Goal: Book appointment/travel/reservation

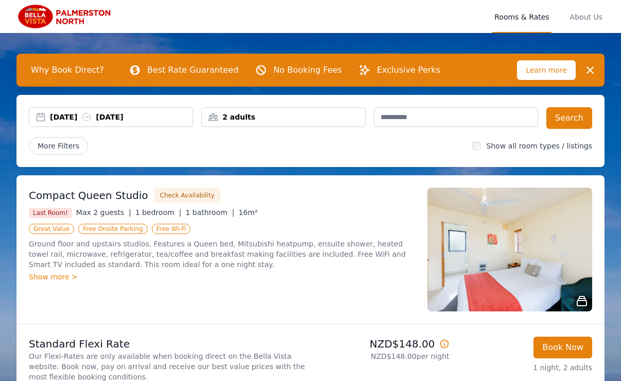
click at [64, 115] on div "[DATE] [DATE]" at bounding box center [121, 117] width 143 height 10
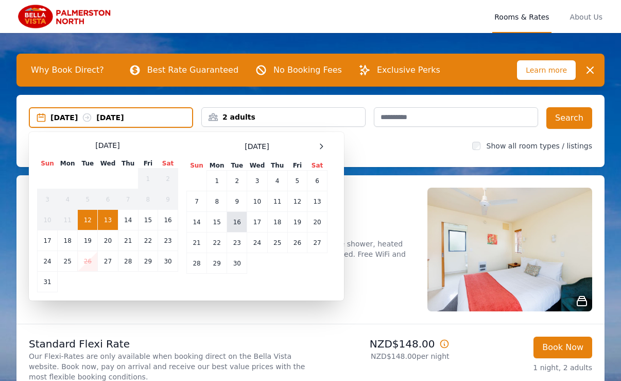
click at [234, 219] on td "16" at bounding box center [237, 222] width 20 height 21
click at [264, 222] on td "17" at bounding box center [257, 222] width 20 height 21
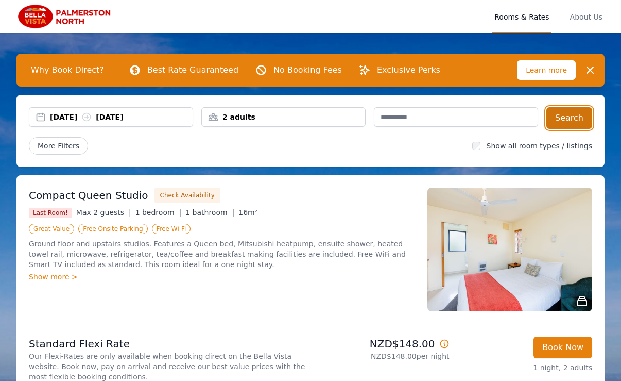
click at [570, 117] on button "Search" at bounding box center [570, 118] width 46 height 22
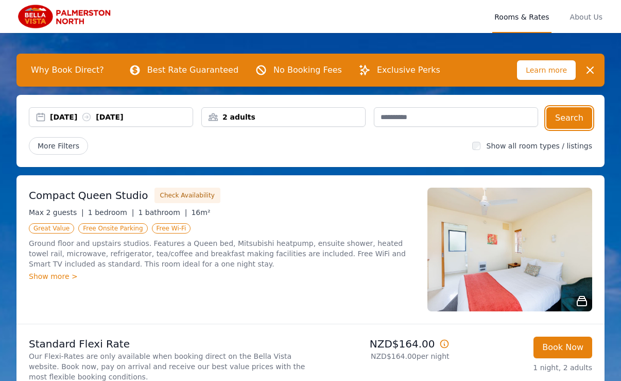
click at [57, 119] on div "[DATE] [DATE]" at bounding box center [121, 117] width 143 height 10
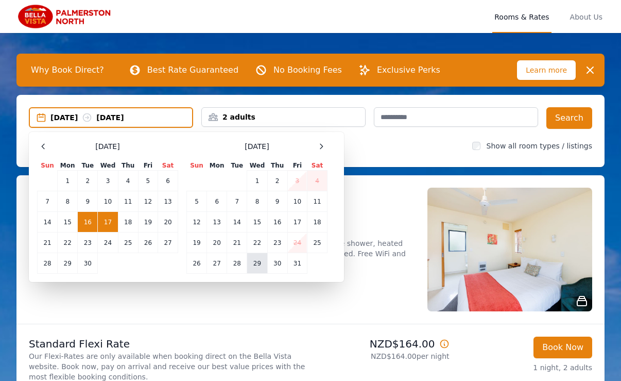
click at [254, 262] on td "29" at bounding box center [257, 263] width 20 height 21
drag, startPoint x: 279, startPoint y: 261, endPoint x: 287, endPoint y: 257, distance: 8.3
click at [280, 261] on td "30" at bounding box center [277, 263] width 20 height 21
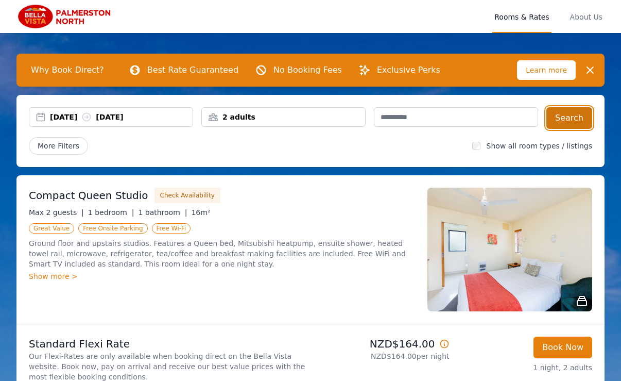
click at [571, 119] on button "Search" at bounding box center [570, 118] width 46 height 22
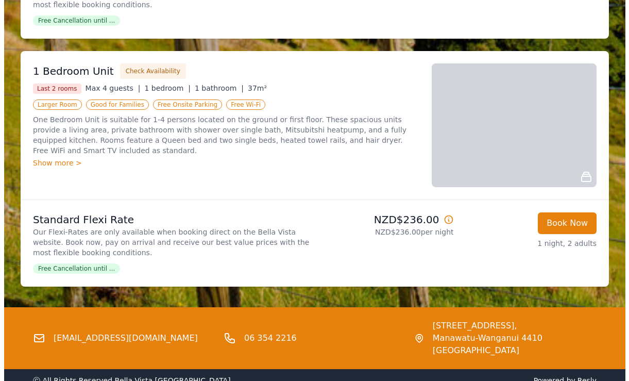
scroll to position [1134, 0]
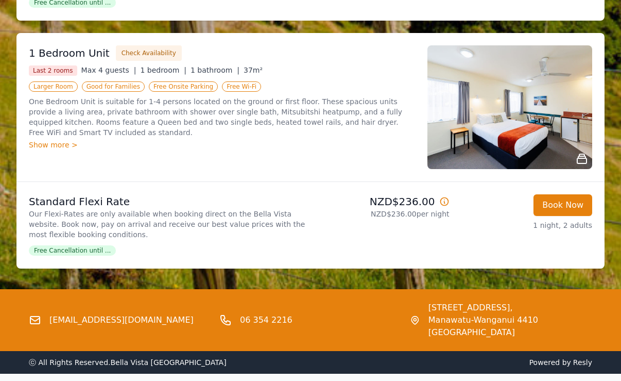
click at [70, 140] on div "Show more >" at bounding box center [222, 145] width 387 height 10
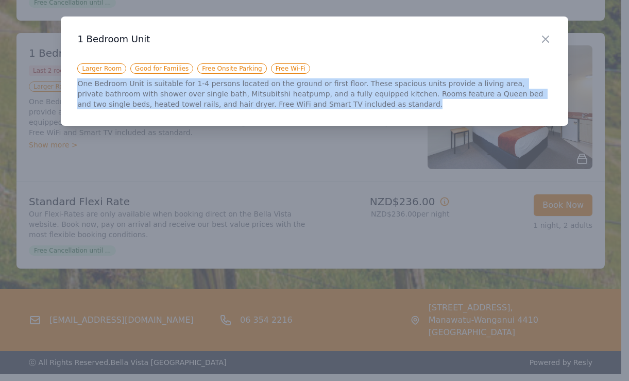
drag, startPoint x: 74, startPoint y: 81, endPoint x: 281, endPoint y: 111, distance: 209.9
click at [281, 111] on div "Close 1 Bedroom Unit Larger Room Good for Families Free Onsite Parking Free Wi-…" at bounding box center [314, 70] width 507 height 109
copy p "One Bedroom Unit is suitable for 1-4 persons located on the ground or first flo…"
